Goal: Task Accomplishment & Management: Use online tool/utility

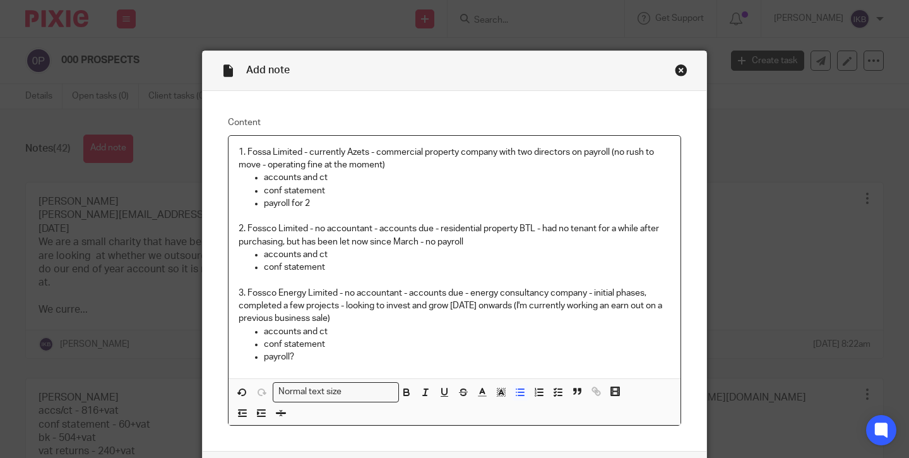
scroll to position [15, 0]
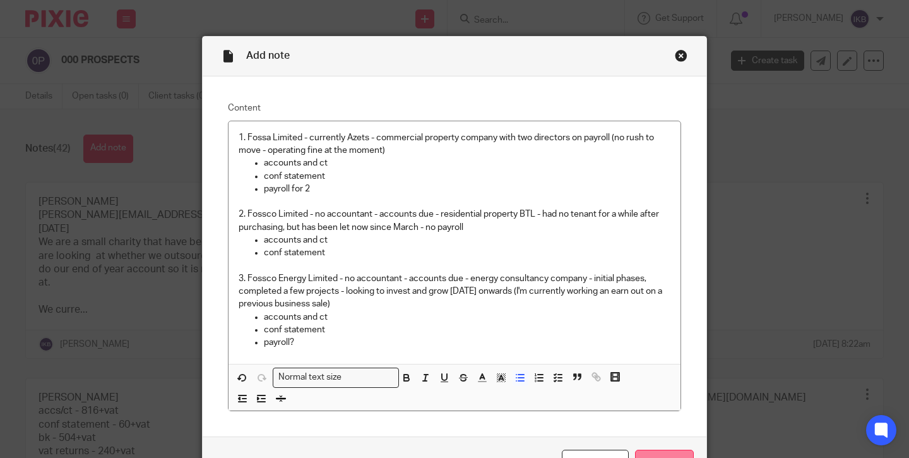
click at [660, 449] on input "Save" at bounding box center [664, 462] width 59 height 27
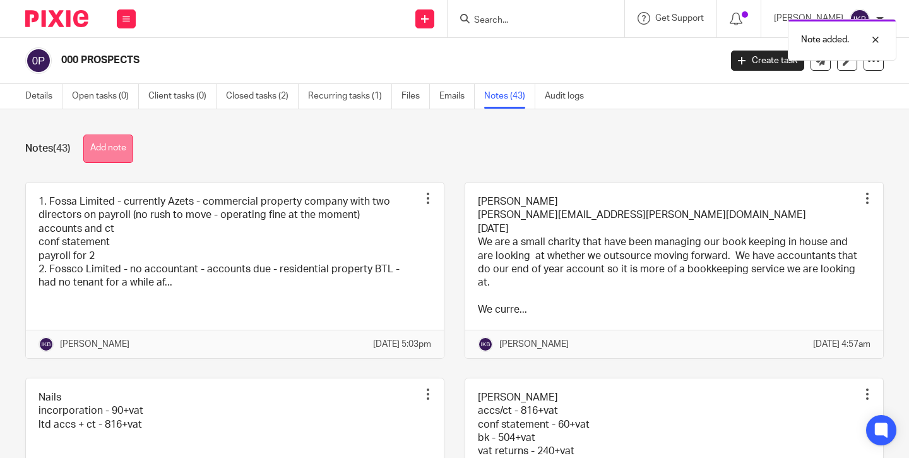
click at [107, 146] on button "Add note" at bounding box center [108, 148] width 50 height 28
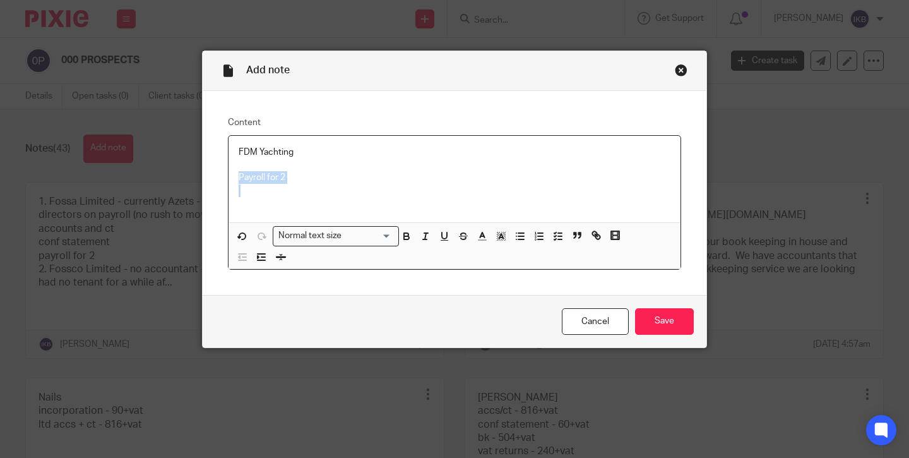
drag, startPoint x: 244, startPoint y: 188, endPoint x: 235, endPoint y: 179, distance: 13.4
click at [235, 179] on div "FDM Yachting Payroll for 2" at bounding box center [454, 179] width 452 height 86
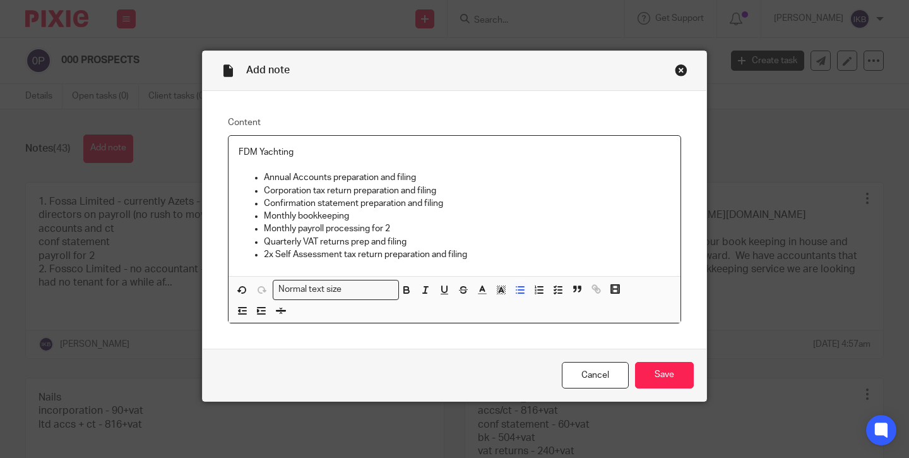
click at [263, 165] on p at bounding box center [455, 164] width 432 height 13
click at [496, 239] on p "Quarterly VAT returns prep and filing" at bounding box center [467, 241] width 406 height 13
drag, startPoint x: 434, startPoint y: 179, endPoint x: 329, endPoint y: 175, distance: 105.5
click at [329, 177] on p "Annual Accounts preparation and filing" at bounding box center [467, 177] width 406 height 13
drag, startPoint x: 444, startPoint y: 195, endPoint x: 355, endPoint y: 195, distance: 89.6
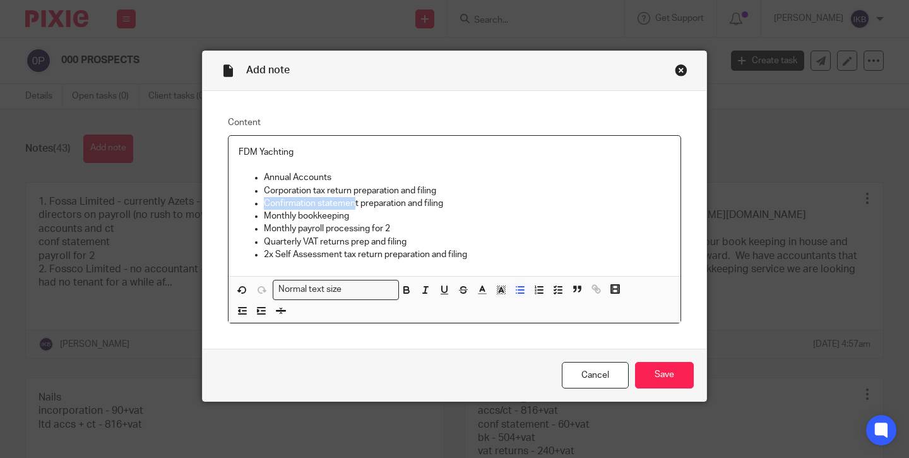
click at [355, 195] on p "Corporation tax return preparation and filing" at bounding box center [467, 190] width 406 height 13
drag, startPoint x: 471, startPoint y: 195, endPoint x: 403, endPoint y: 209, distance: 69.6
click at [403, 209] on ul "Annual Accounts Corporation tax return Confirmation statement preparation and f…" at bounding box center [455, 216] width 432 height 90
click at [467, 214] on p "Monthly bookkeeping" at bounding box center [467, 216] width 406 height 13
drag, startPoint x: 444, startPoint y: 201, endPoint x: 358, endPoint y: 199, distance: 85.9
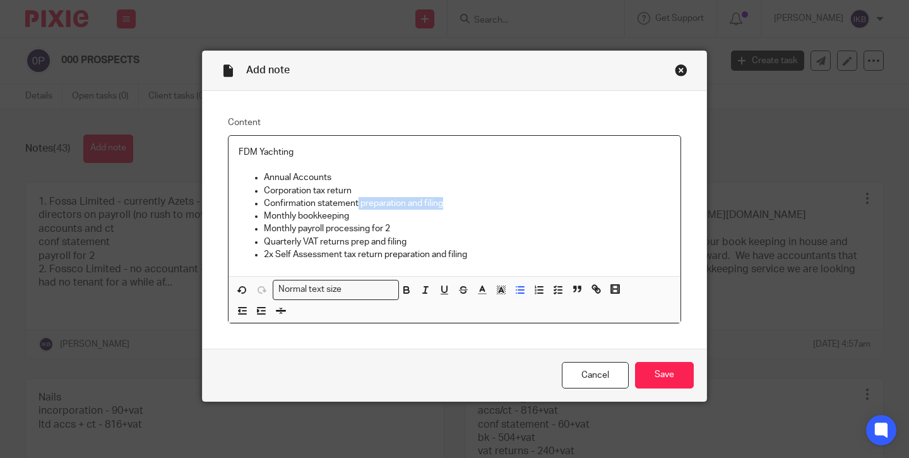
click at [358, 199] on p "Confirmation statement preparation and filing" at bounding box center [467, 203] width 406 height 13
drag, startPoint x: 408, startPoint y: 240, endPoint x: 346, endPoint y: 240, distance: 61.8
click at [346, 240] on p "Quarterly VAT returns prep and filing" at bounding box center [467, 241] width 406 height 13
drag, startPoint x: 502, startPoint y: 254, endPoint x: 382, endPoint y: 252, distance: 119.3
click at [382, 253] on p "2x Self Assessment tax return preparation and filing" at bounding box center [467, 254] width 406 height 13
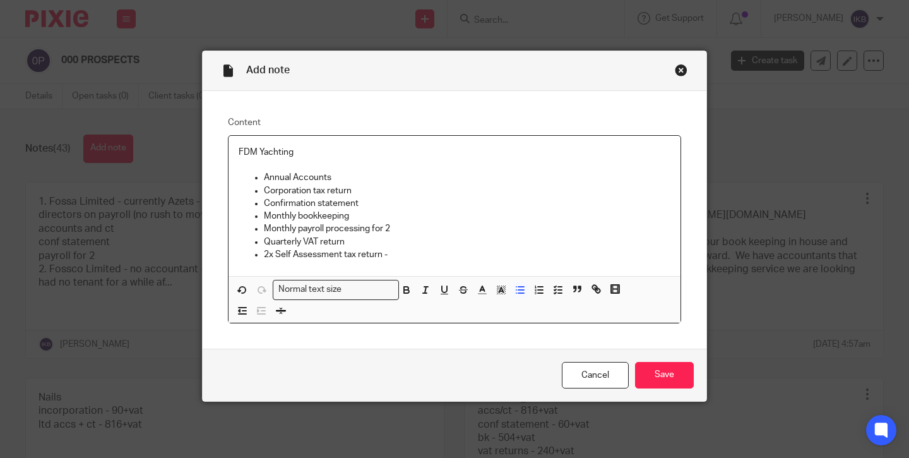
drag, startPoint x: 396, startPoint y: 256, endPoint x: 236, endPoint y: 178, distance: 177.5
click at [236, 178] on div "FDM Yachting Annual Accounts Corporation tax return Confirmation statement Mont…" at bounding box center [454, 206] width 452 height 140
click at [519, 293] on line "button" at bounding box center [521, 293] width 6 height 0
click at [389, 167] on p at bounding box center [455, 164] width 432 height 13
click at [383, 175] on p "Annual Accounts" at bounding box center [455, 177] width 432 height 13
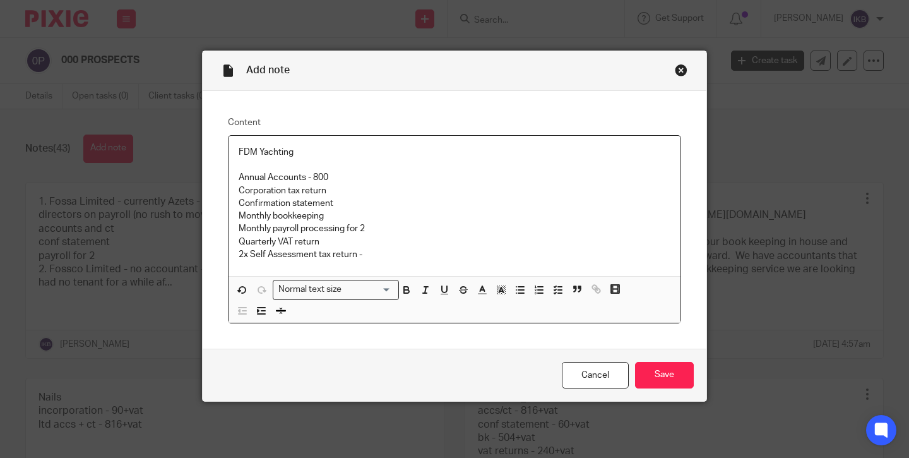
click at [304, 180] on p "Annual Accounts - 800" at bounding box center [455, 177] width 432 height 13
drag, startPoint x: 328, startPoint y: 189, endPoint x: 223, endPoint y: 188, distance: 105.4
click at [223, 188] on div "Content FDM Yachting Annual Accounts and CT - 800 Corporation tax return Confir…" at bounding box center [455, 219] width 504 height 257
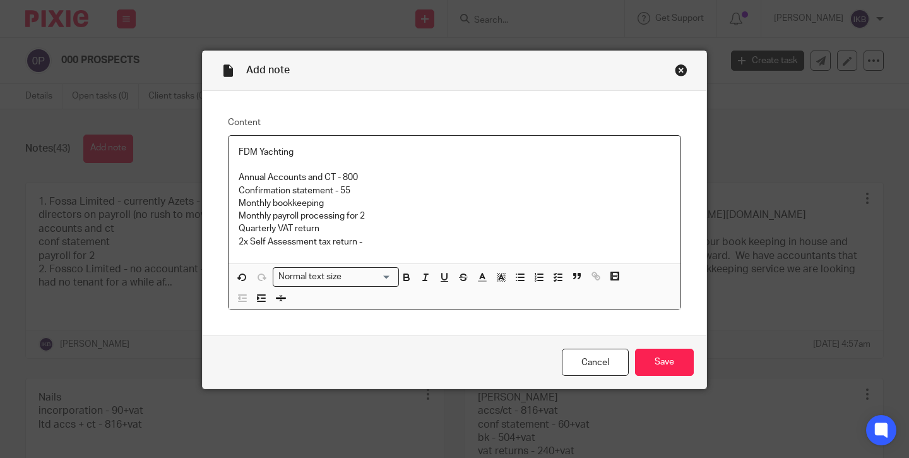
click at [348, 200] on p "Monthly bookkeeping" at bounding box center [455, 203] width 432 height 13
click at [324, 200] on p "Monthly bookkeeping - 504" at bounding box center [455, 203] width 432 height 13
click at [370, 215] on p "Monthly payroll processing for 2" at bounding box center [455, 216] width 432 height 13
click at [379, 226] on p "Quarterly VAT return" at bounding box center [455, 228] width 432 height 13
click at [324, 227] on p "Quarterly VAT return - (21*12) -" at bounding box center [455, 228] width 432 height 13
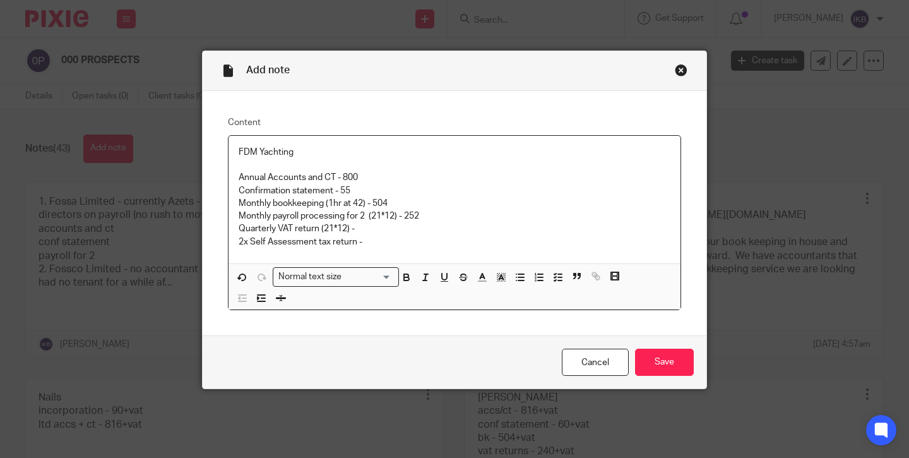
click at [378, 225] on p "Quarterly VAT return (21*12) -" at bounding box center [455, 228] width 432 height 13
click at [387, 244] on p "2x Self Assessment tax return -" at bounding box center [455, 241] width 432 height 13
click at [359, 239] on p "2x Self Assessment tax return -" at bounding box center [455, 241] width 432 height 13
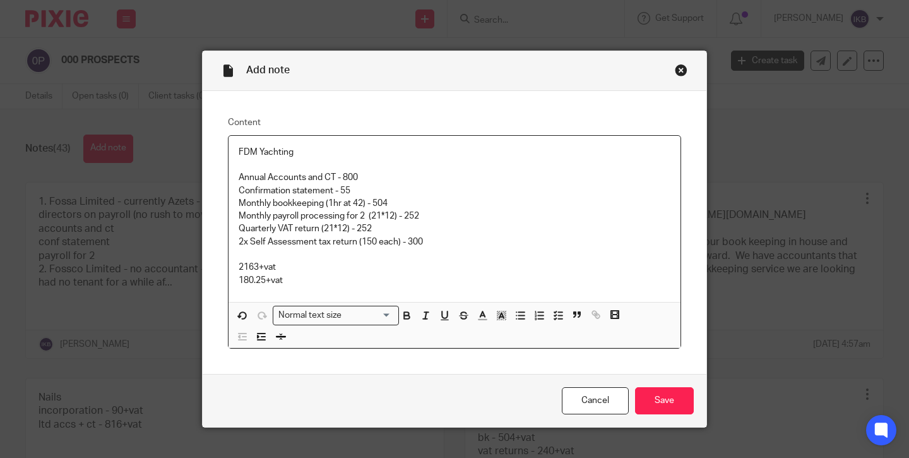
click at [296, 276] on p "180.25+vat" at bounding box center [455, 280] width 432 height 13
click at [368, 264] on p "2163+vat" at bounding box center [455, 267] width 432 height 13
click at [302, 276] on p "180.25+vat pm - 216.30" at bounding box center [455, 280] width 432 height 13
click at [300, 264] on p "2163+vat /" at bounding box center [455, 267] width 432 height 13
